Goal: Check status

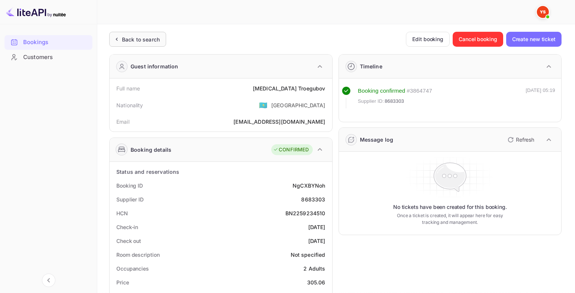
click at [125, 42] on div "Back to search" at bounding box center [141, 40] width 38 height 8
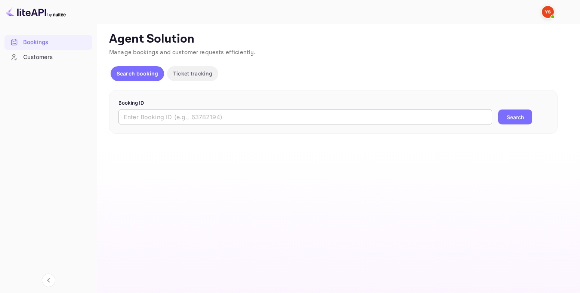
click at [177, 111] on input "text" at bounding box center [306, 117] width 374 height 15
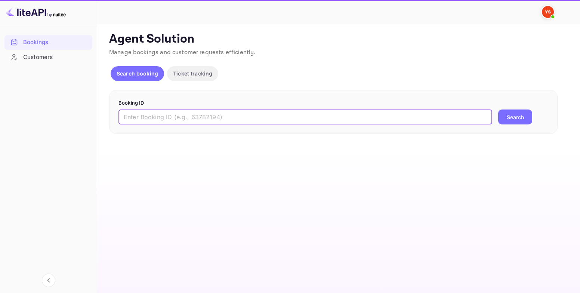
paste input "9150330"
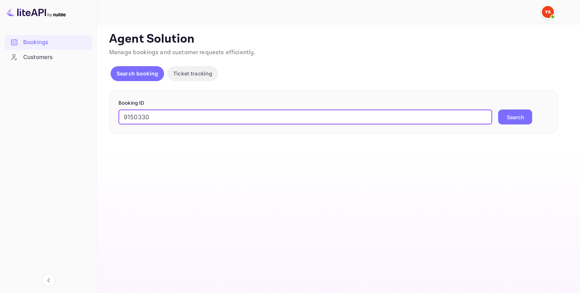
type input "9150330"
click at [524, 116] on button "Search" at bounding box center [516, 117] width 34 height 15
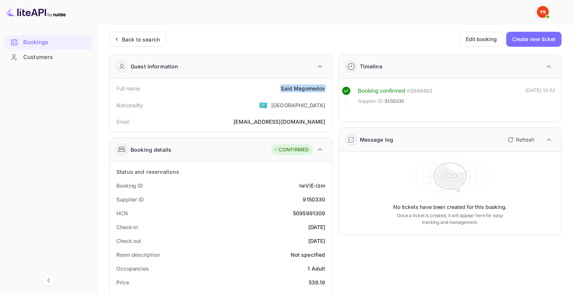
drag, startPoint x: 279, startPoint y: 89, endPoint x: 326, endPoint y: 90, distance: 47.1
click at [327, 89] on div "Full name [PERSON_NAME]" at bounding box center [221, 89] width 217 height 14
copy div "[PERSON_NAME]"
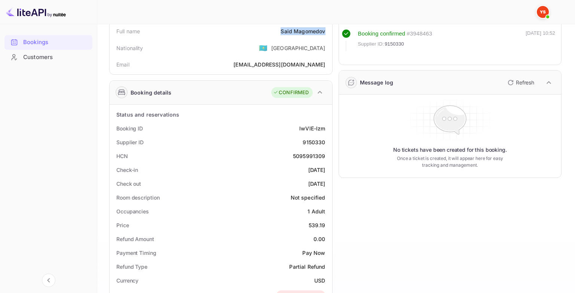
scroll to position [150, 0]
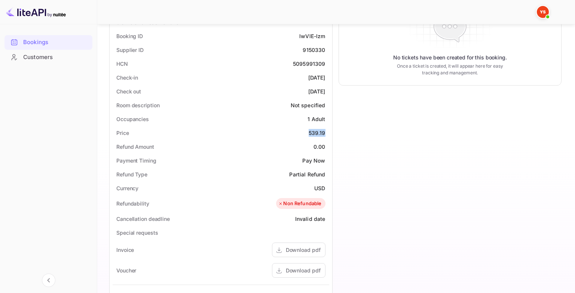
click at [327, 133] on div "Price 539.19" at bounding box center [221, 133] width 217 height 14
copy div "539.19"
